Goal: Transaction & Acquisition: Purchase product/service

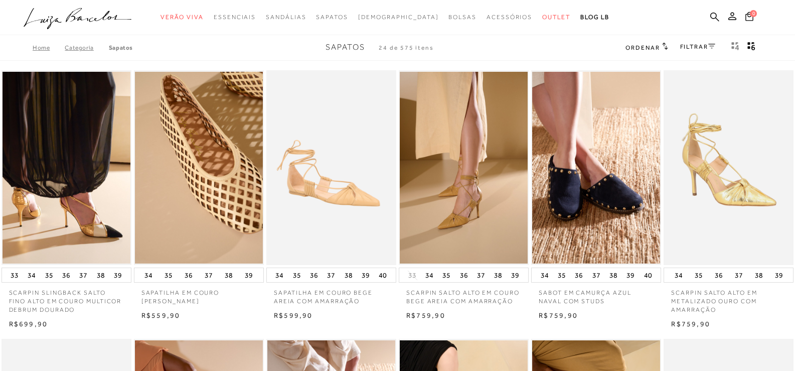
click at [689, 42] on div "FILTRAR" at bounding box center [697, 47] width 35 height 13
click at [688, 46] on link "FILTRAR" at bounding box center [697, 46] width 35 height 7
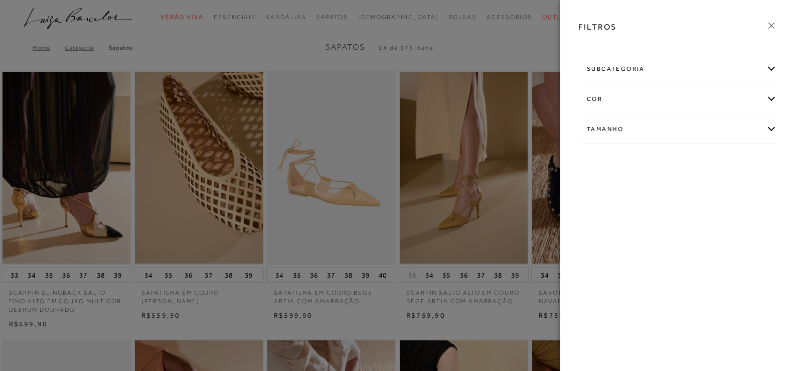
click at [638, 122] on div "Tamanho" at bounding box center [678, 129] width 198 height 27
click at [628, 189] on span "37" at bounding box center [623, 188] width 15 height 8
click at [623, 189] on input "37" at bounding box center [618, 190] width 10 height 10
checkbox input "true"
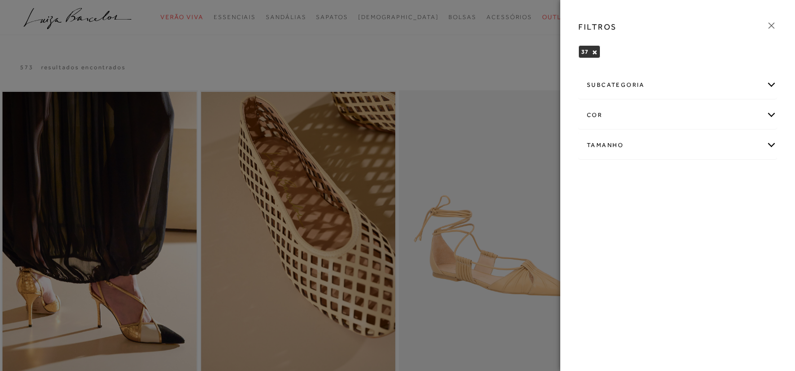
click at [649, 85] on div "subcategoria" at bounding box center [678, 85] width 198 height 27
click at [624, 108] on span "Salto" at bounding box center [620, 112] width 15 height 8
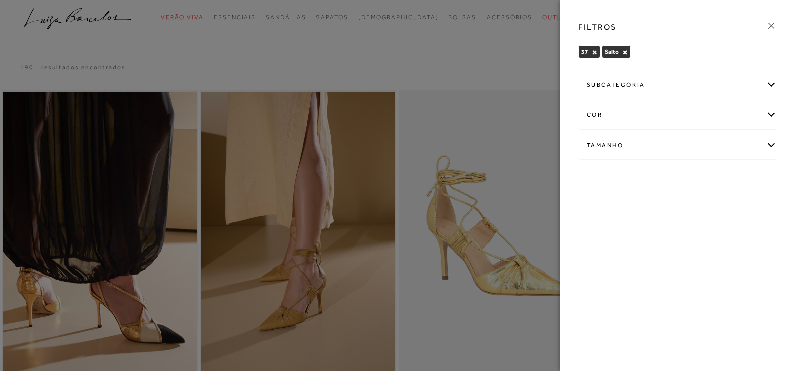
click at [623, 51] on button "×" at bounding box center [626, 52] width 6 height 7
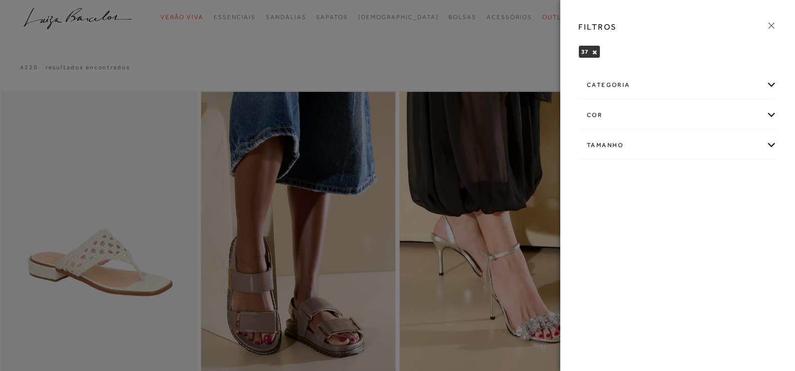
click at [634, 81] on div "categoria" at bounding box center [678, 85] width 198 height 27
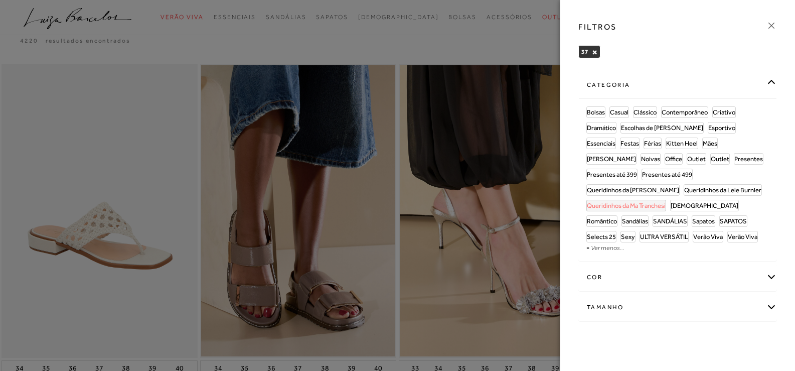
scroll to position [50, 0]
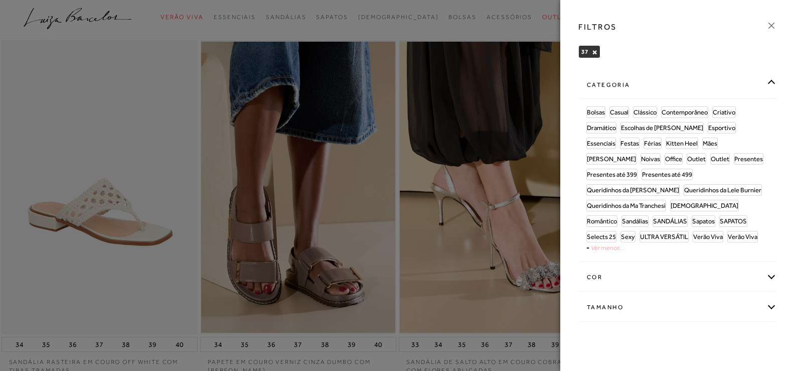
click at [622, 244] on link "Ver menos..." at bounding box center [608, 248] width 34 height 8
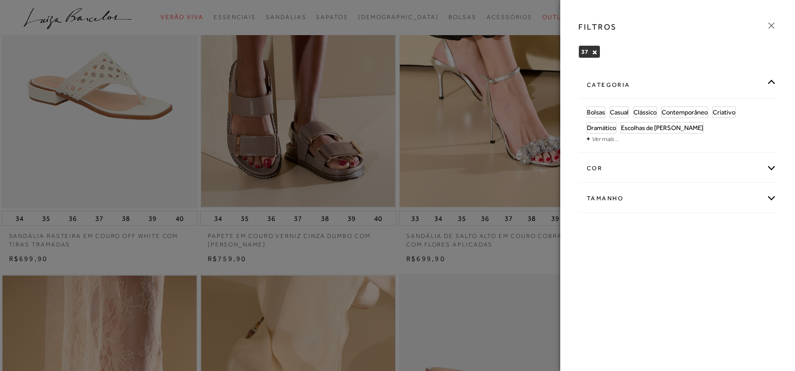
scroll to position [201, 0]
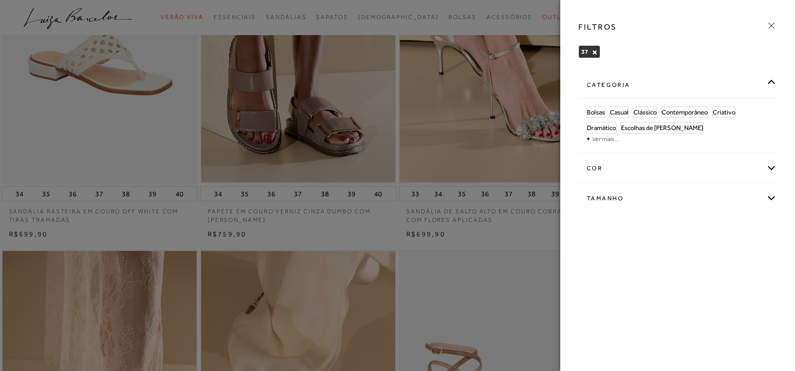
click at [770, 26] on icon at bounding box center [771, 25] width 11 height 11
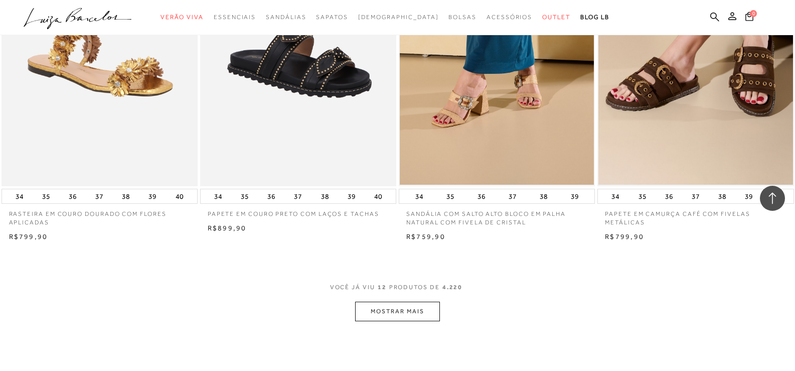
scroll to position [1104, 0]
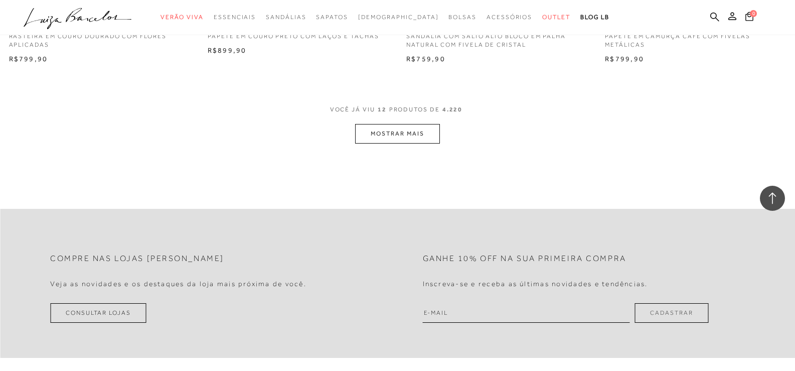
click at [403, 135] on button "MOSTRAR MAIS" at bounding box center [397, 134] width 84 height 20
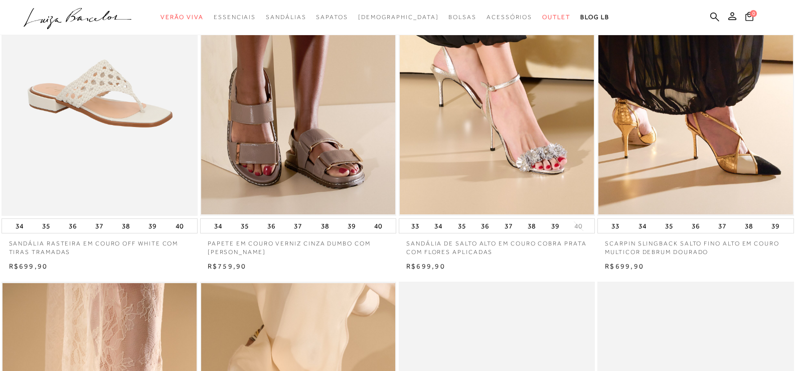
scroll to position [0, 0]
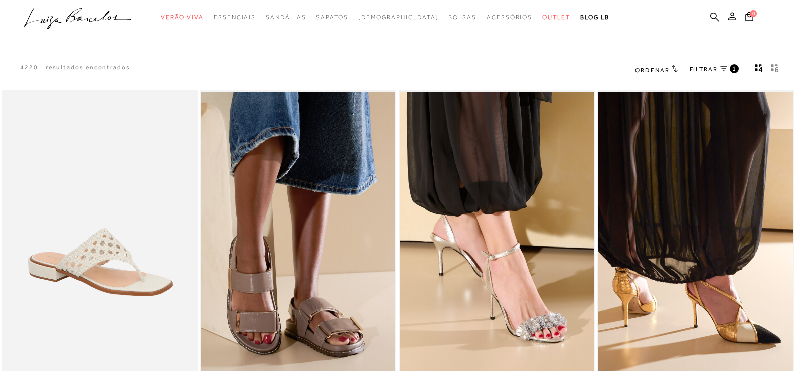
click at [777, 65] on icon "gridText6Desc" at bounding box center [777, 65] width 4 height 3
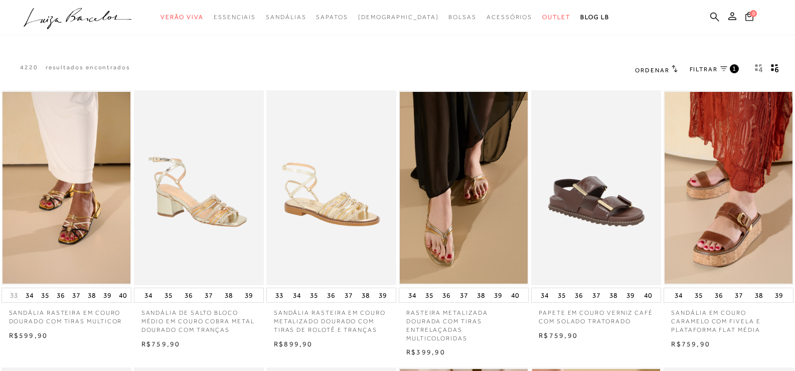
click at [667, 67] on span "Ordenar" at bounding box center [652, 70] width 34 height 7
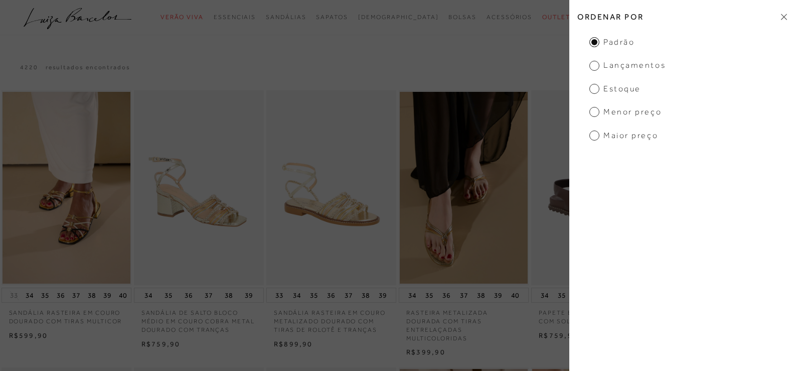
click at [595, 90] on span "Estoque" at bounding box center [615, 88] width 52 height 11
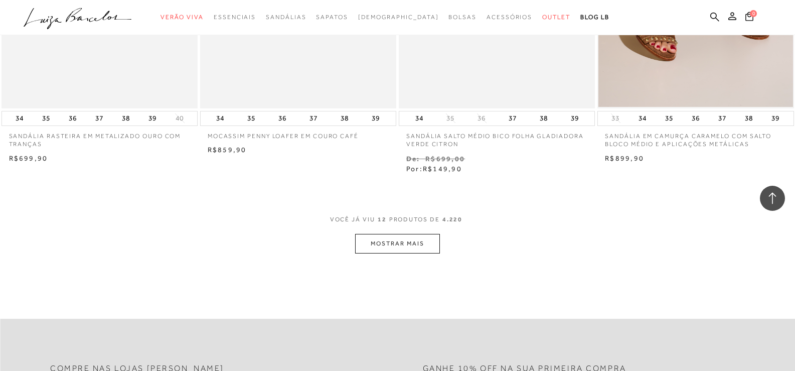
scroll to position [1003, 0]
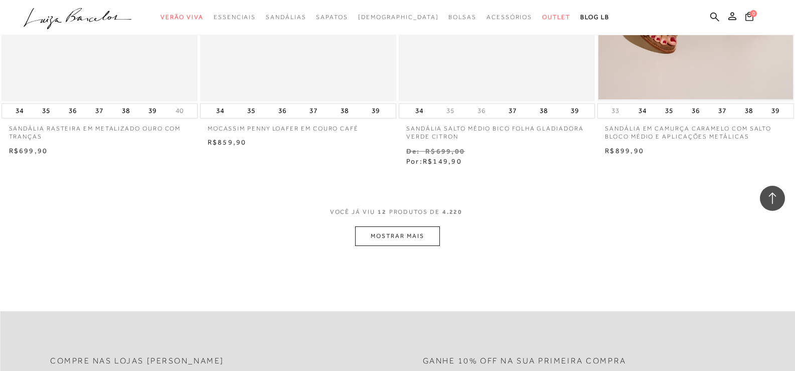
click at [414, 236] on button "MOSTRAR MAIS" at bounding box center [397, 236] width 84 height 20
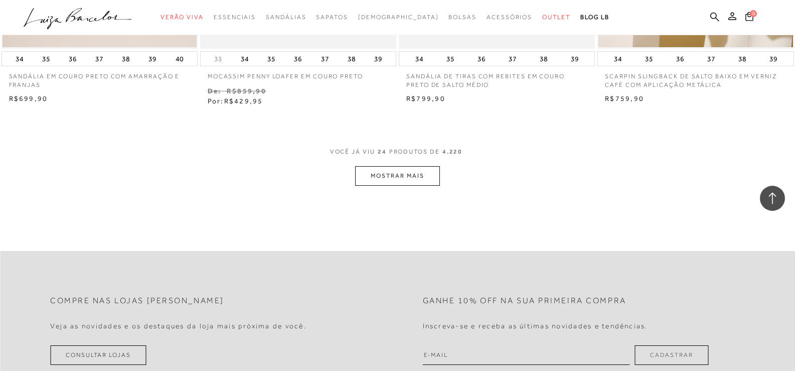
scroll to position [2207, 0]
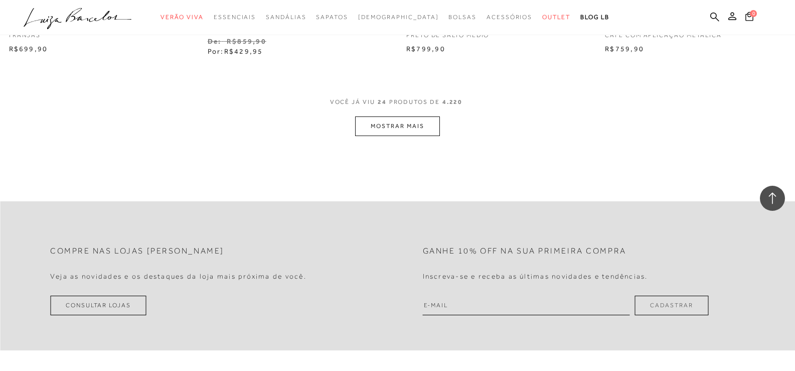
click at [390, 124] on button "MOSTRAR MAIS" at bounding box center [397, 126] width 84 height 20
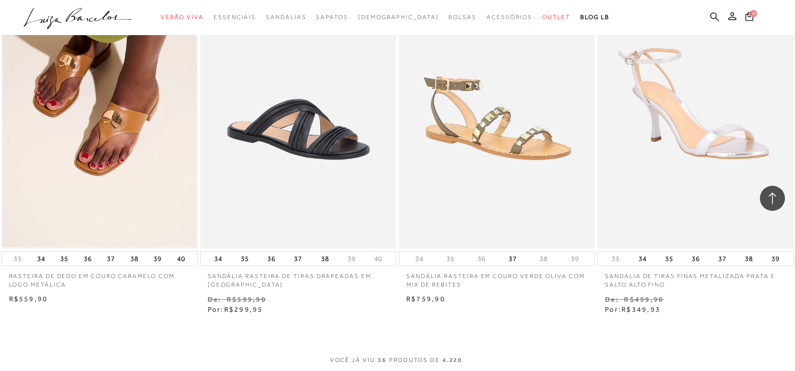
scroll to position [3311, 0]
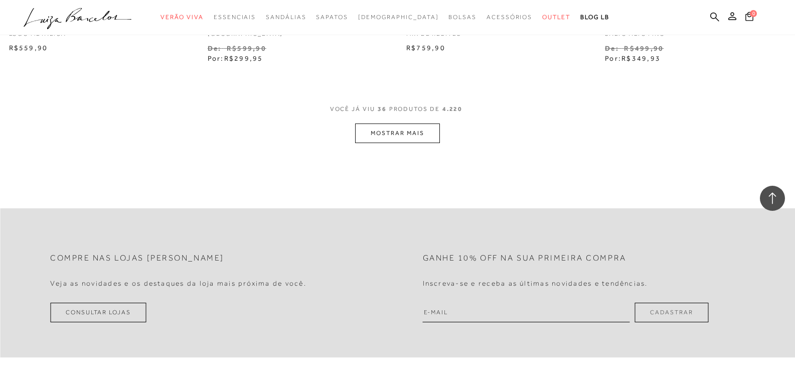
click at [390, 124] on button "MOSTRAR MAIS" at bounding box center [397, 133] width 84 height 20
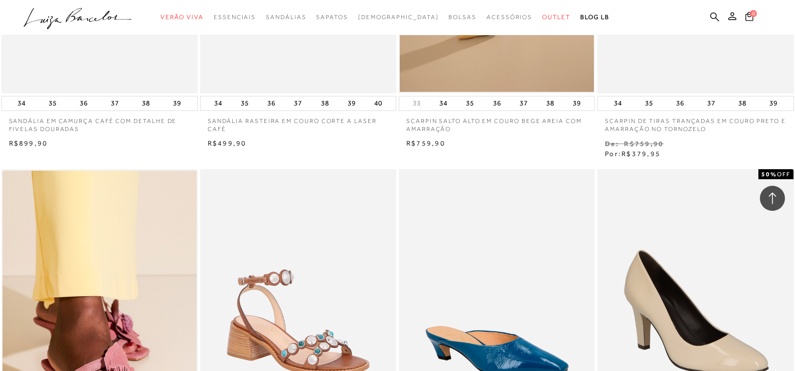
scroll to position [1304, 0]
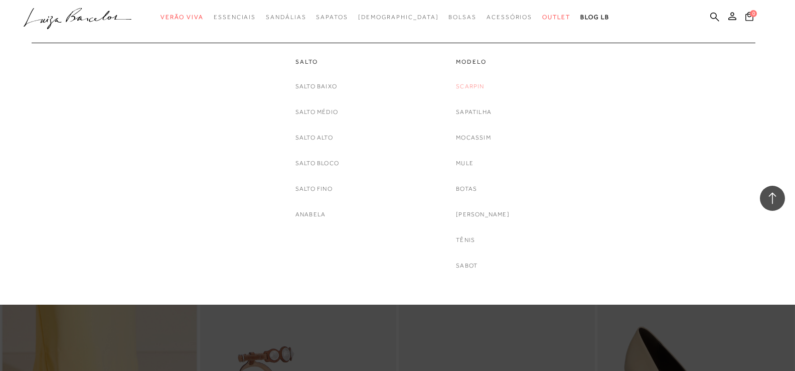
click at [483, 84] on link "Scarpin" at bounding box center [470, 86] width 28 height 11
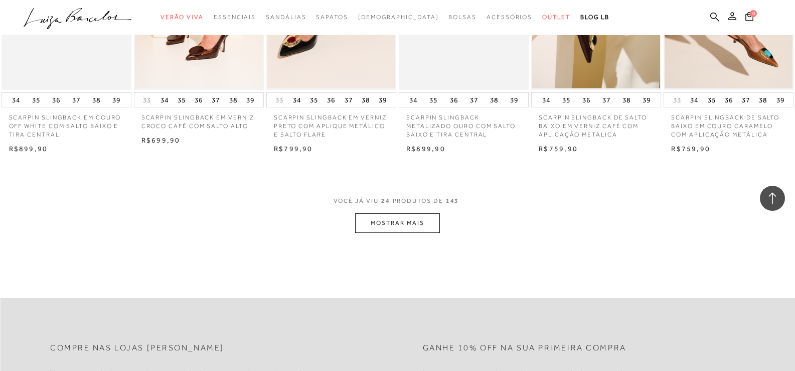
scroll to position [1003, 0]
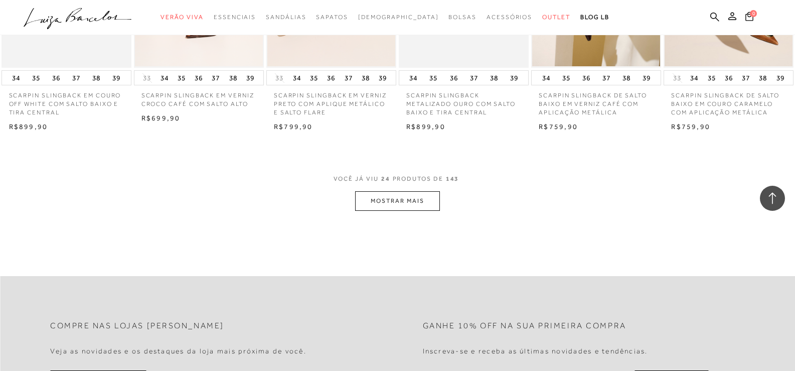
click at [409, 196] on button "MOSTRAR MAIS" at bounding box center [397, 201] width 84 height 20
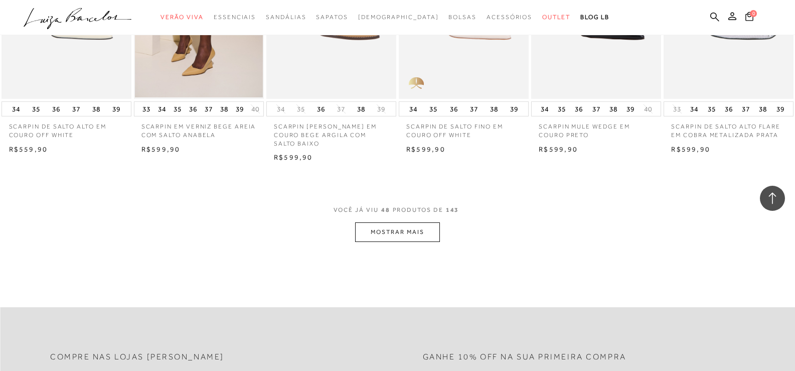
scroll to position [2057, 0]
click at [413, 223] on button "MOSTRAR MAIS" at bounding box center [397, 231] width 84 height 20
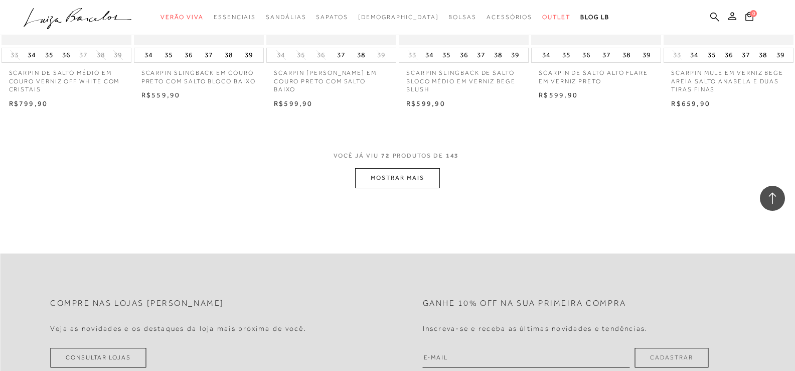
scroll to position [3211, 0]
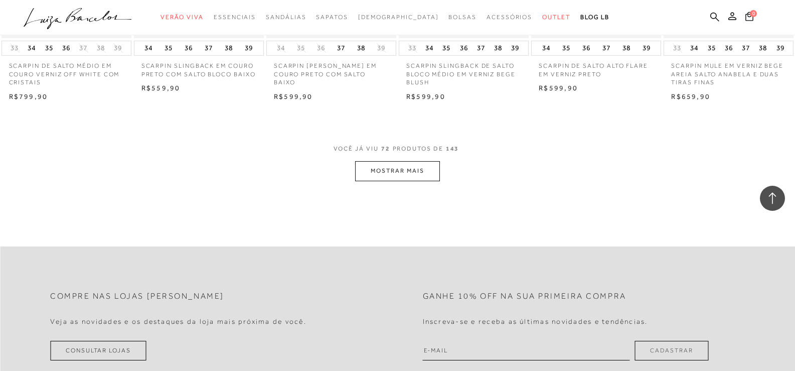
click at [401, 161] on button "MOSTRAR MAIS" at bounding box center [397, 171] width 84 height 20
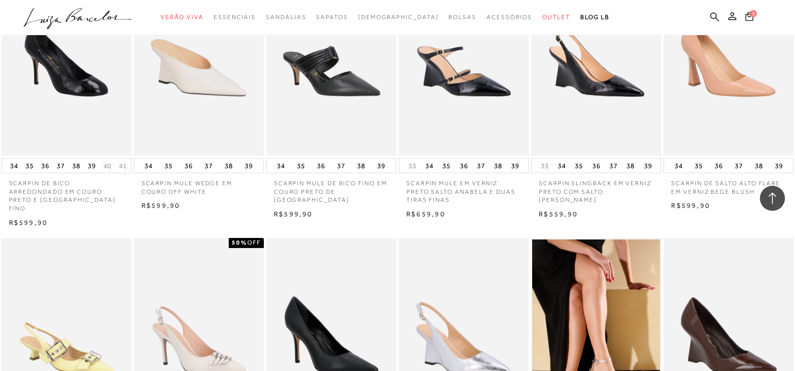
scroll to position [4064, 0]
